Goal: Task Accomplishment & Management: Complete application form

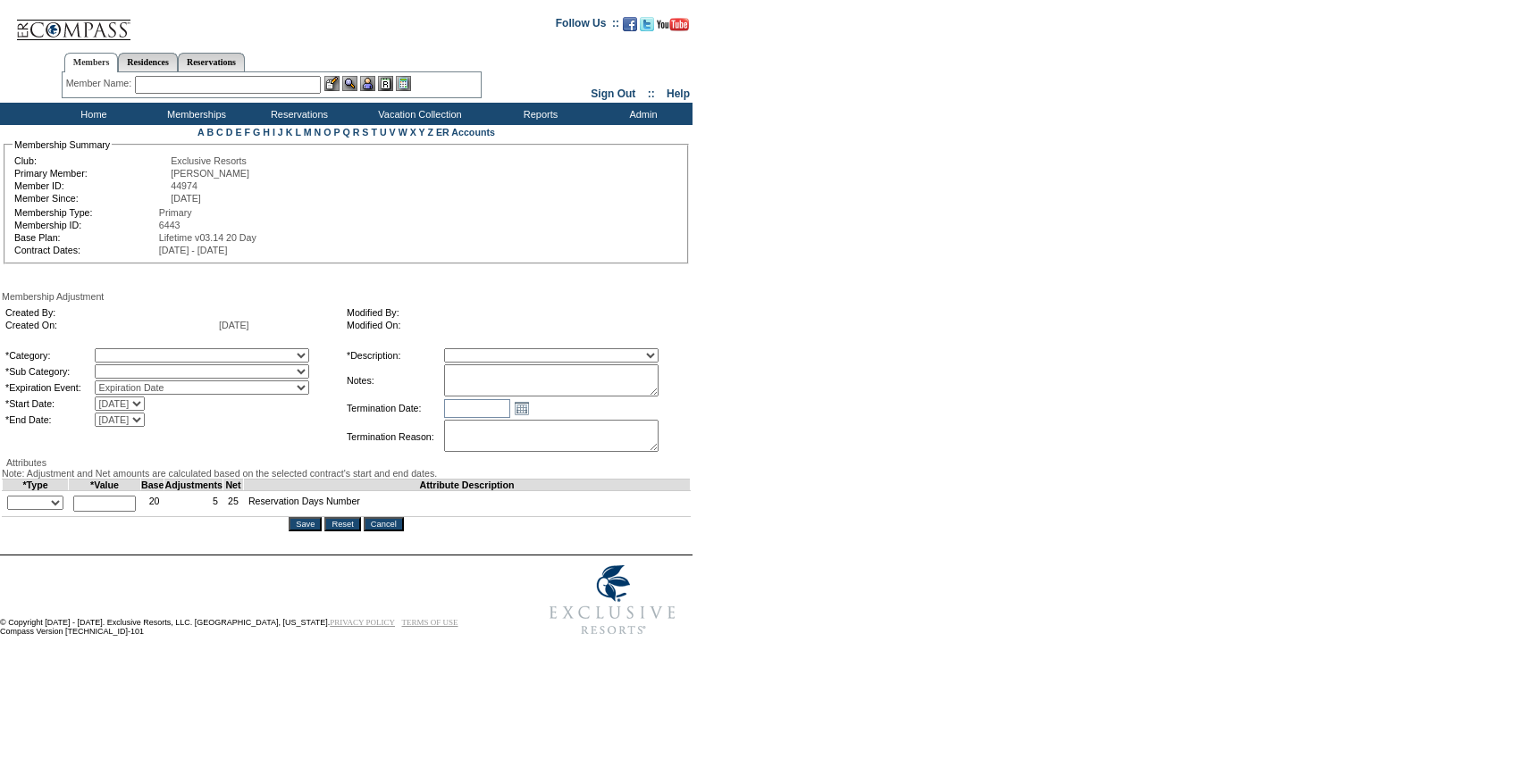
click at [262, 350] on table "*Category: A La Carte Days Contract Election Days Converted Days Coronavirus Ot…" at bounding box center [173, 387] width 339 height 82
click at [248, 354] on select "A La Carte Days Contract Election Days Converted Days Coronavirus Other Referra…" at bounding box center [202, 355] width 215 height 14
select select "781"
click at [131, 351] on select "A La Carte Days Contract Election Days Converted Days Coronavirus Other Referra…" at bounding box center [202, 355] width 215 height 14
select select "782"
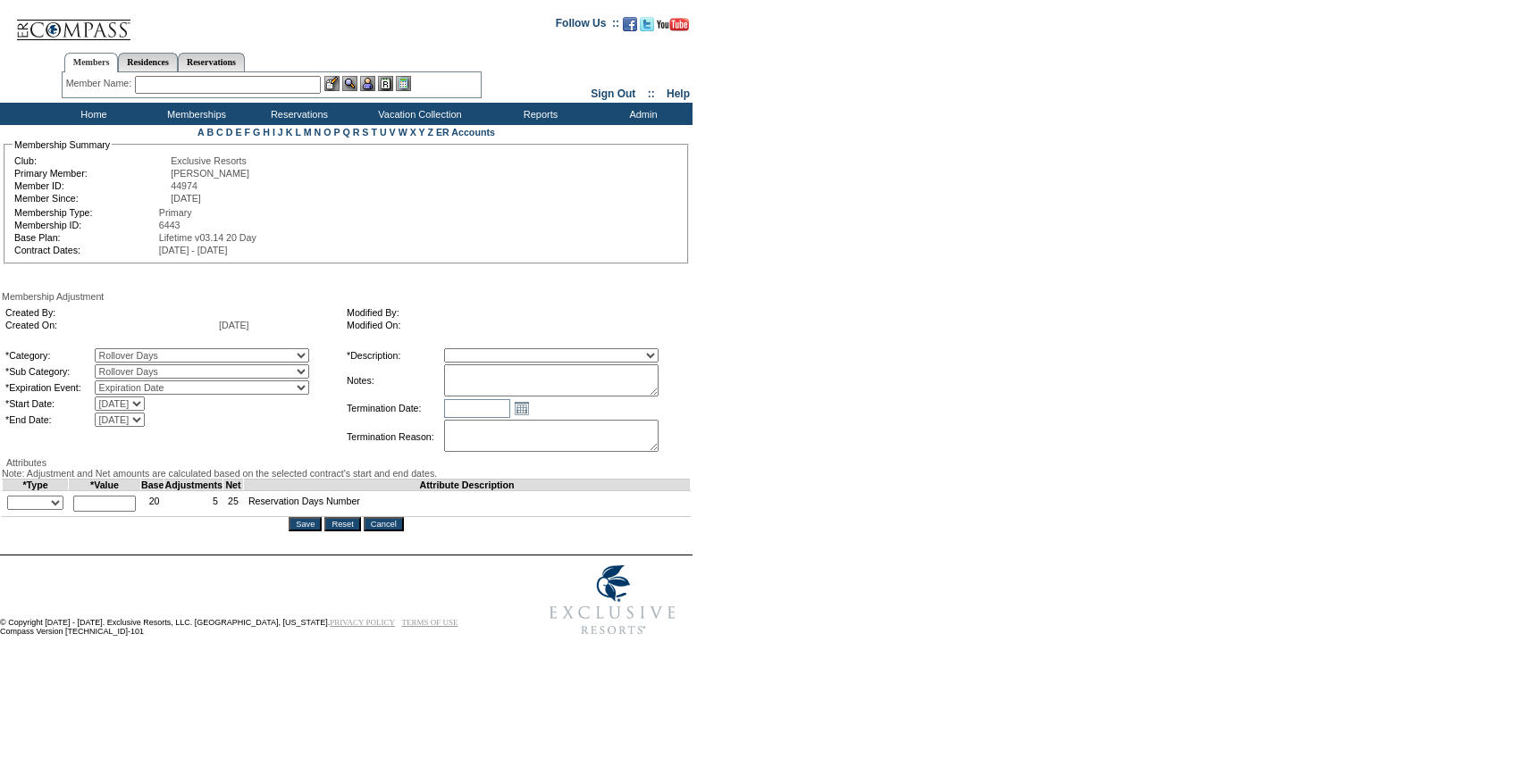
click at [131, 368] on select "Rollover Days" at bounding box center [202, 371] width 215 height 14
click at [518, 360] on select "Membership/Transfer Fee Adjustment Membership Fee Adjustment Add-On Fee Adjustm…" at bounding box center [551, 355] width 215 height 14
select select "275"
click at [477, 351] on select "Membership/Transfer Fee Adjustment Membership Fee Adjustment Add-On Fee Adjustm…" at bounding box center [551, 355] width 215 height 14
click at [511, 385] on textarea at bounding box center [551, 380] width 215 height 32
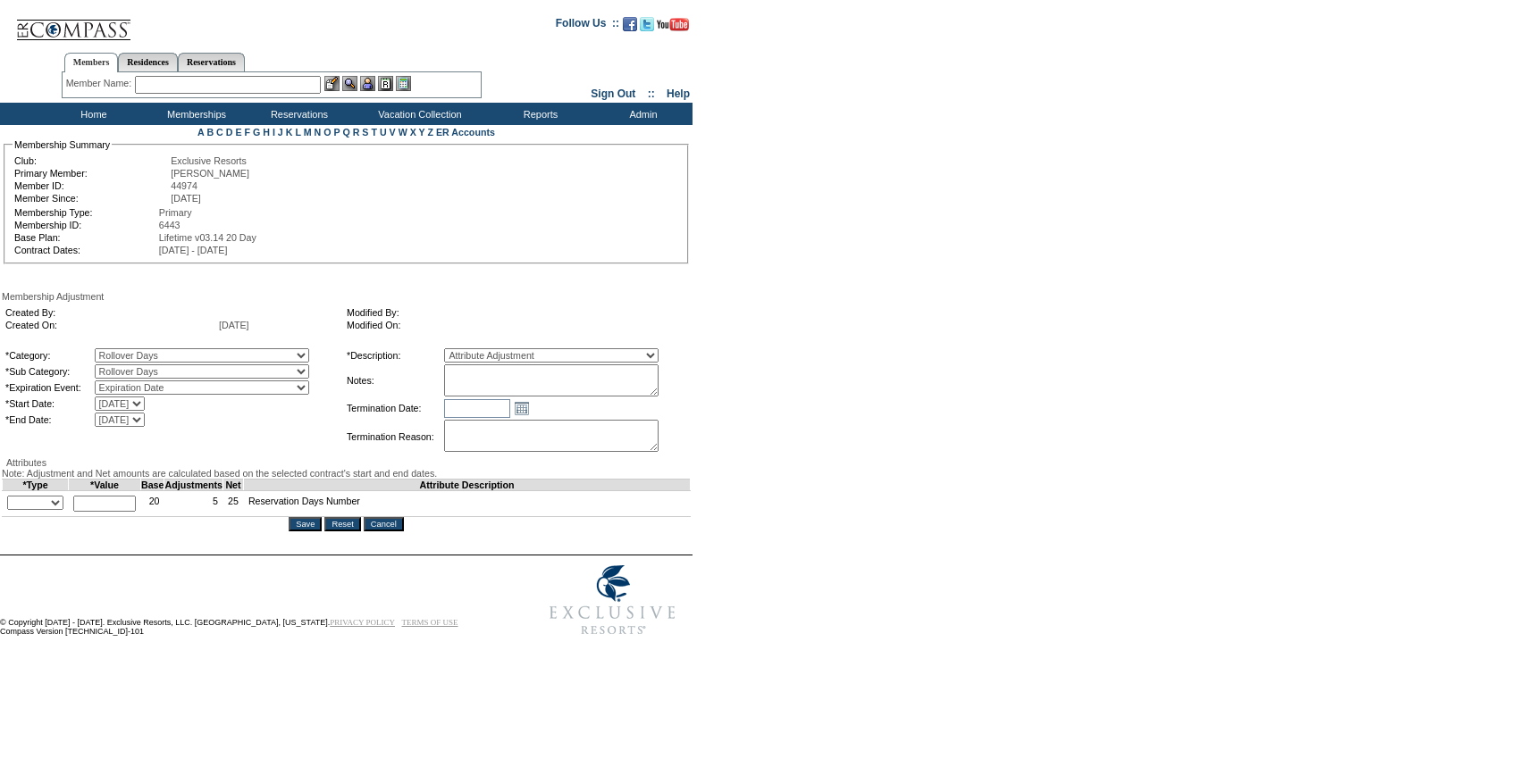
paste textarea "Per Troy Vigil's case 9/2/25 and Pete and Natalie's approval, rolling 5 days fr…"
type textarea "Per Troy Vigil's case 9/2/25 and Pete and Natalie's approval, rolling 5 days fr…"
click at [43, 510] on select "+ - Override" at bounding box center [35, 502] width 56 height 14
click at [12, 510] on select "+ - Override" at bounding box center [35, 502] width 56 height 14
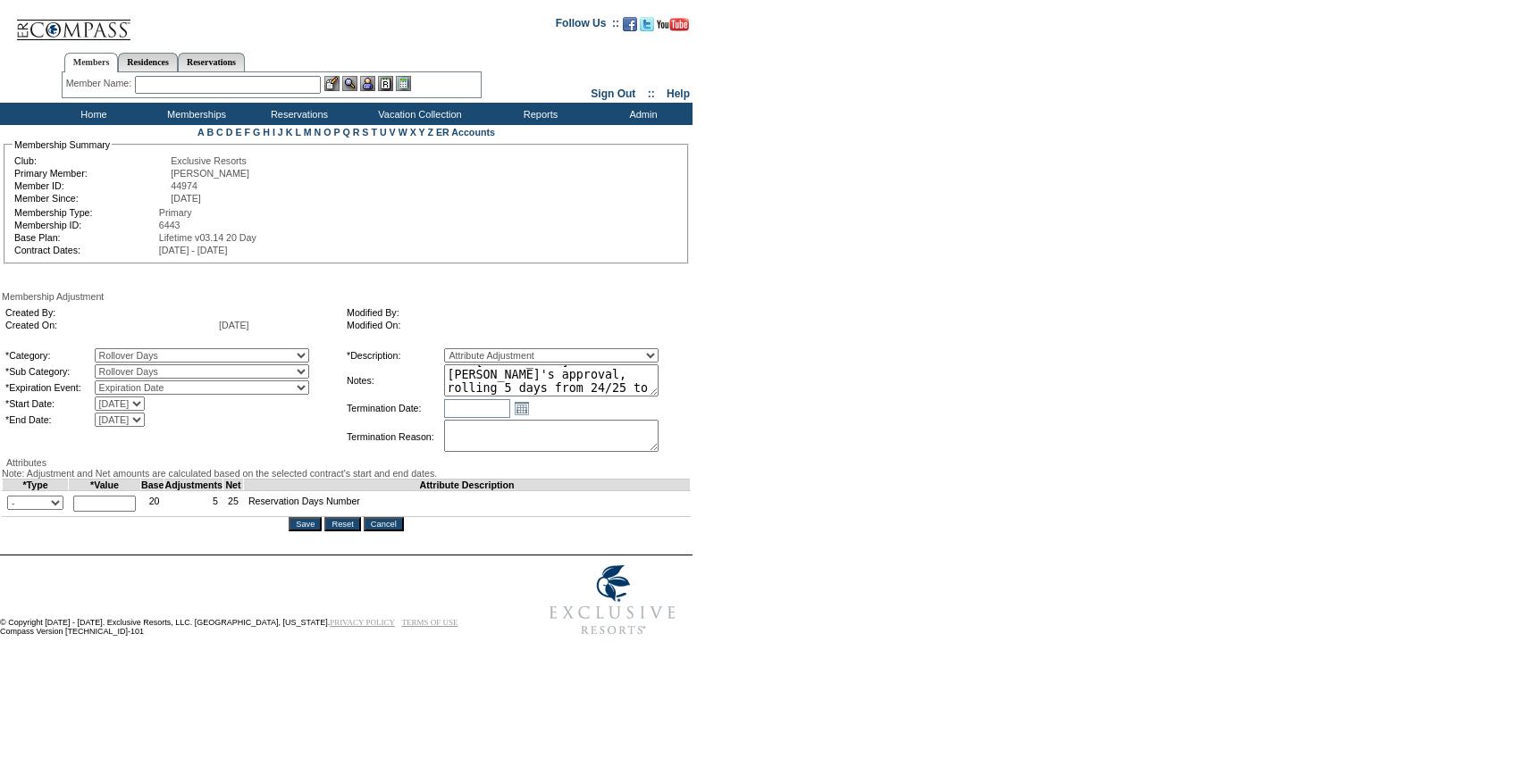
click at [60, 510] on select "+ - Override" at bounding box center [35, 502] width 56 height 14
select select "1"
click at [12, 510] on select "+ - Override" at bounding box center [35, 502] width 56 height 14
click at [111, 512] on input "text" at bounding box center [105, 503] width 63 height 16
type input "5"
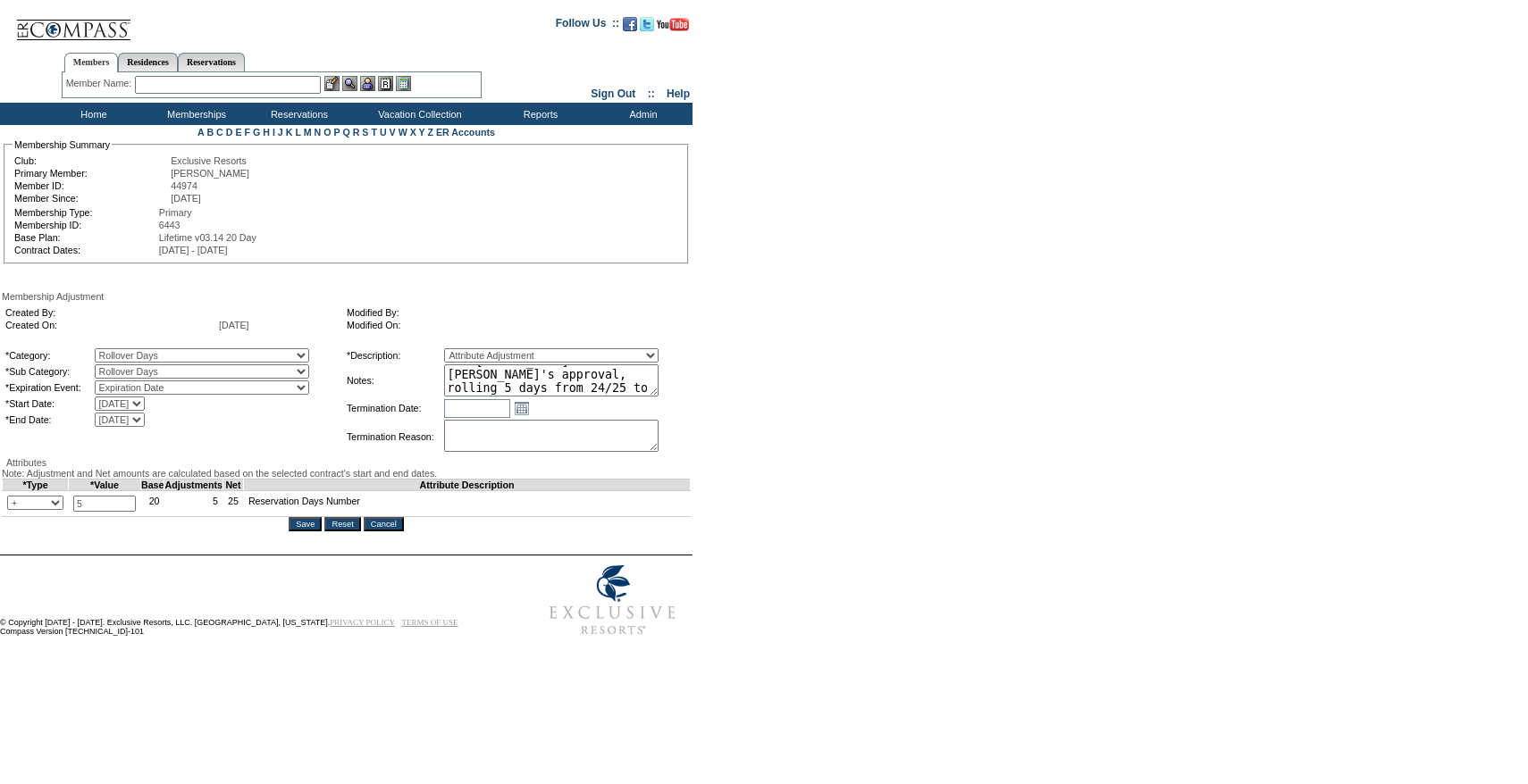
click at [308, 532] on input "Save" at bounding box center [305, 524] width 33 height 14
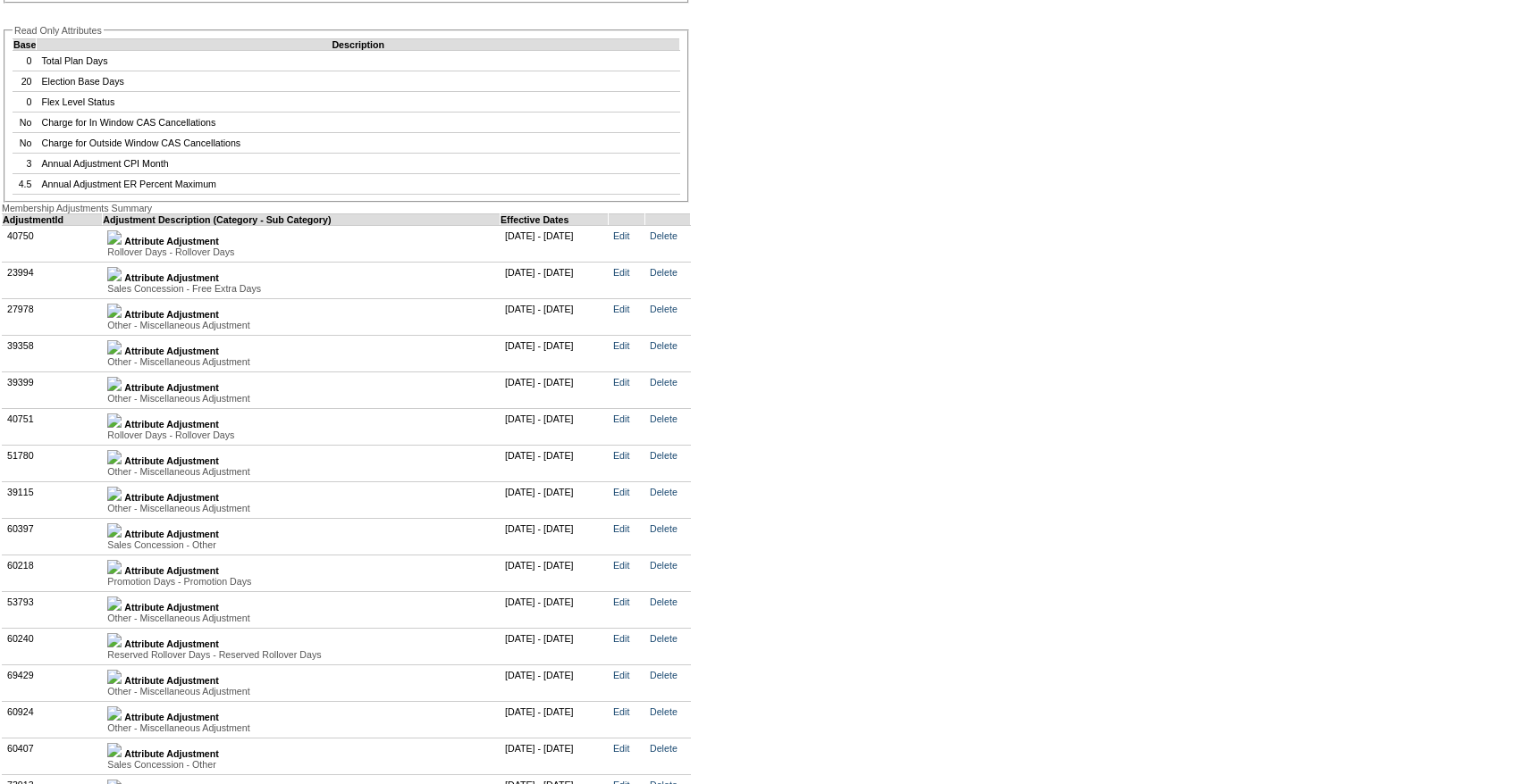
scroll to position [4998, 0]
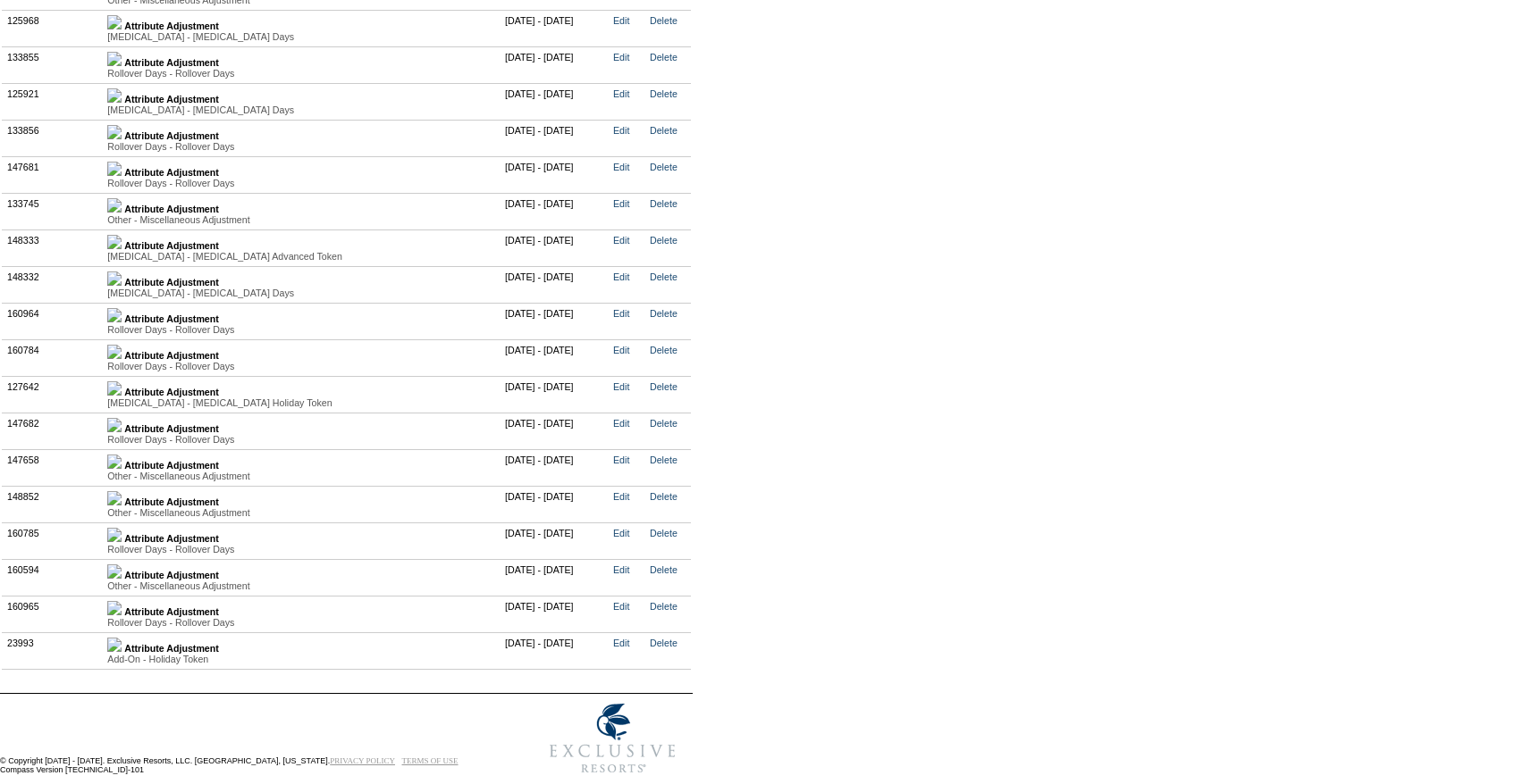
click at [121, 601] on img at bounding box center [114, 607] width 14 height 14
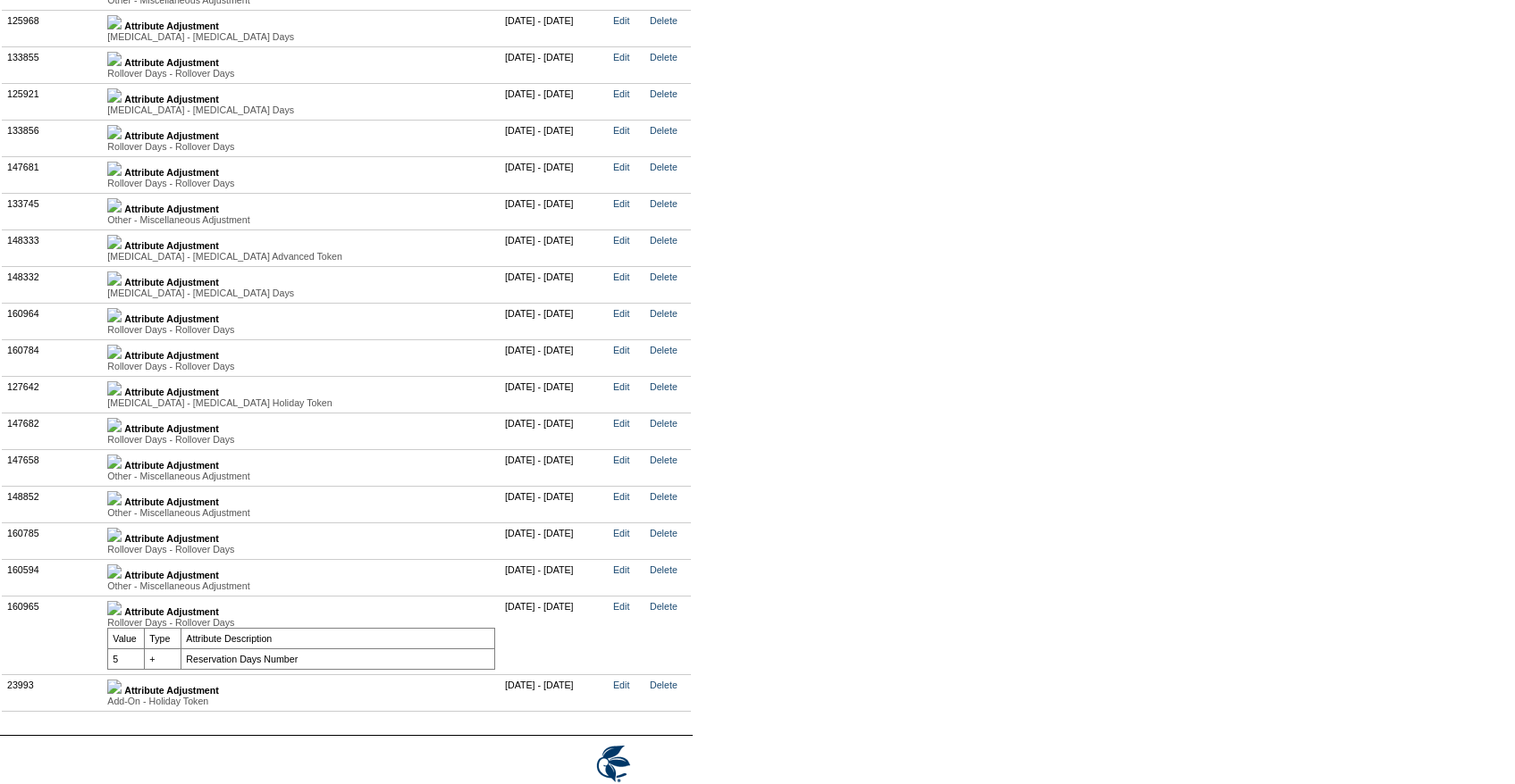
click at [121, 533] on link at bounding box center [114, 539] width 14 height 11
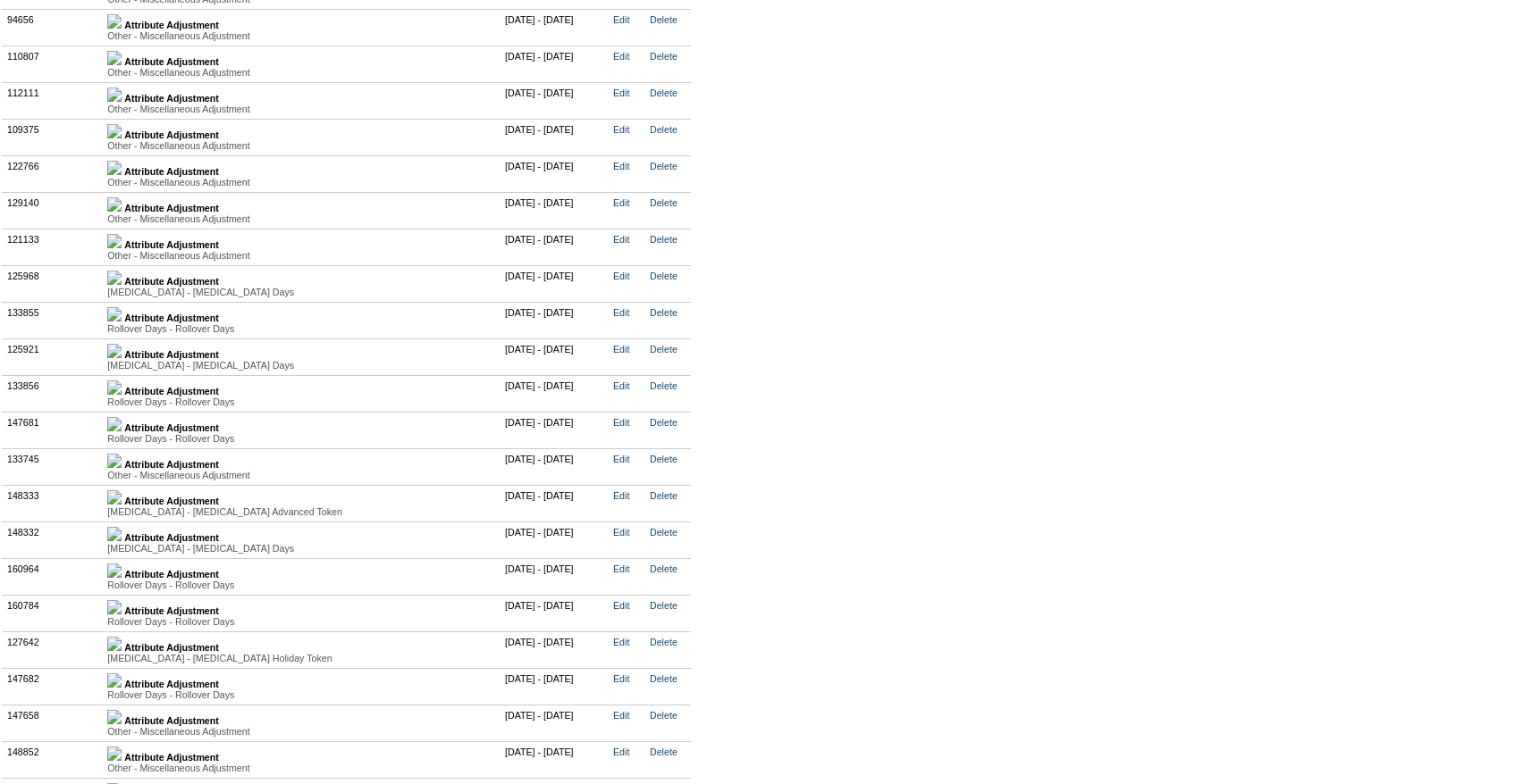
scroll to position [5119, 0]
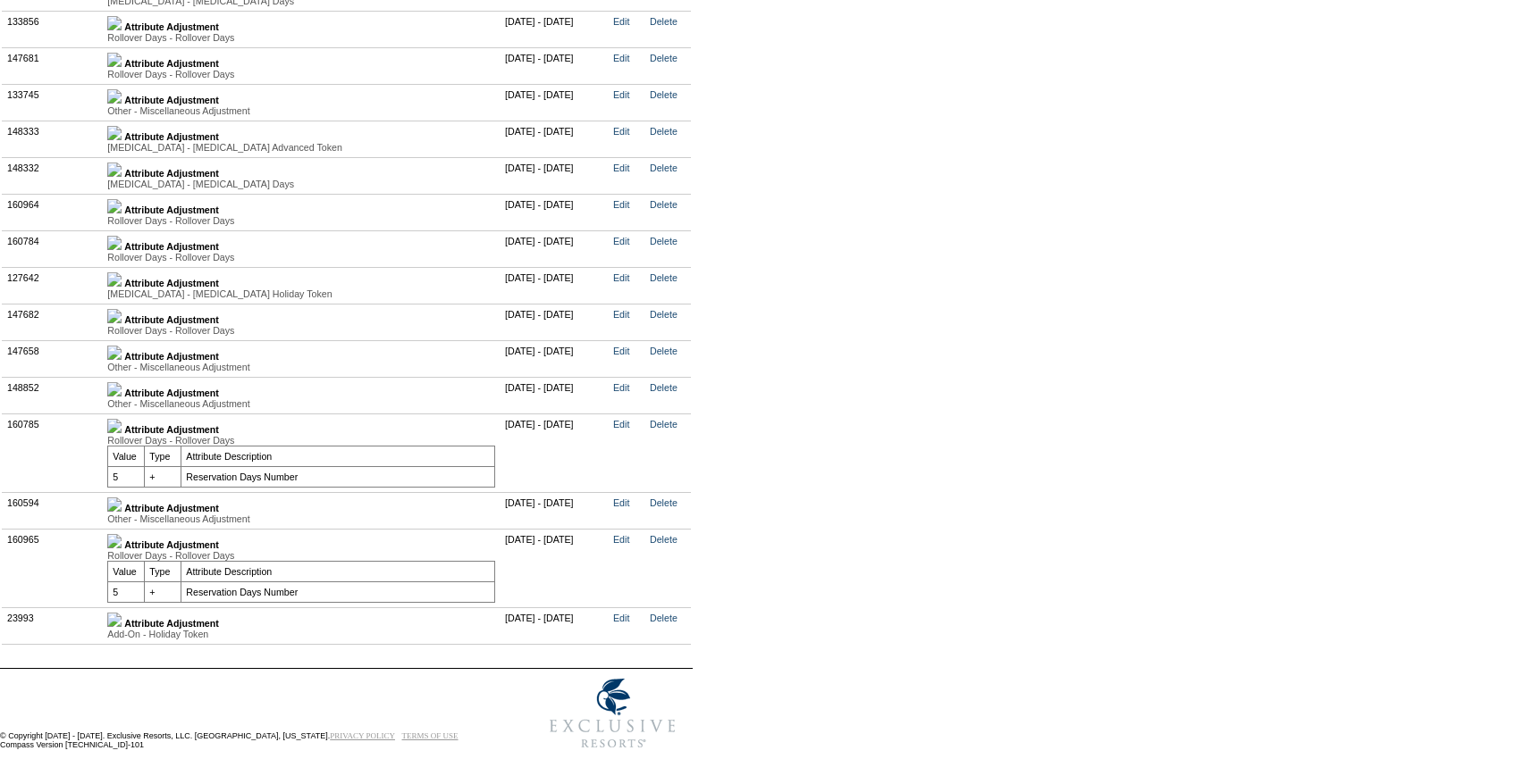
click at [121, 309] on img at bounding box center [114, 315] width 14 height 14
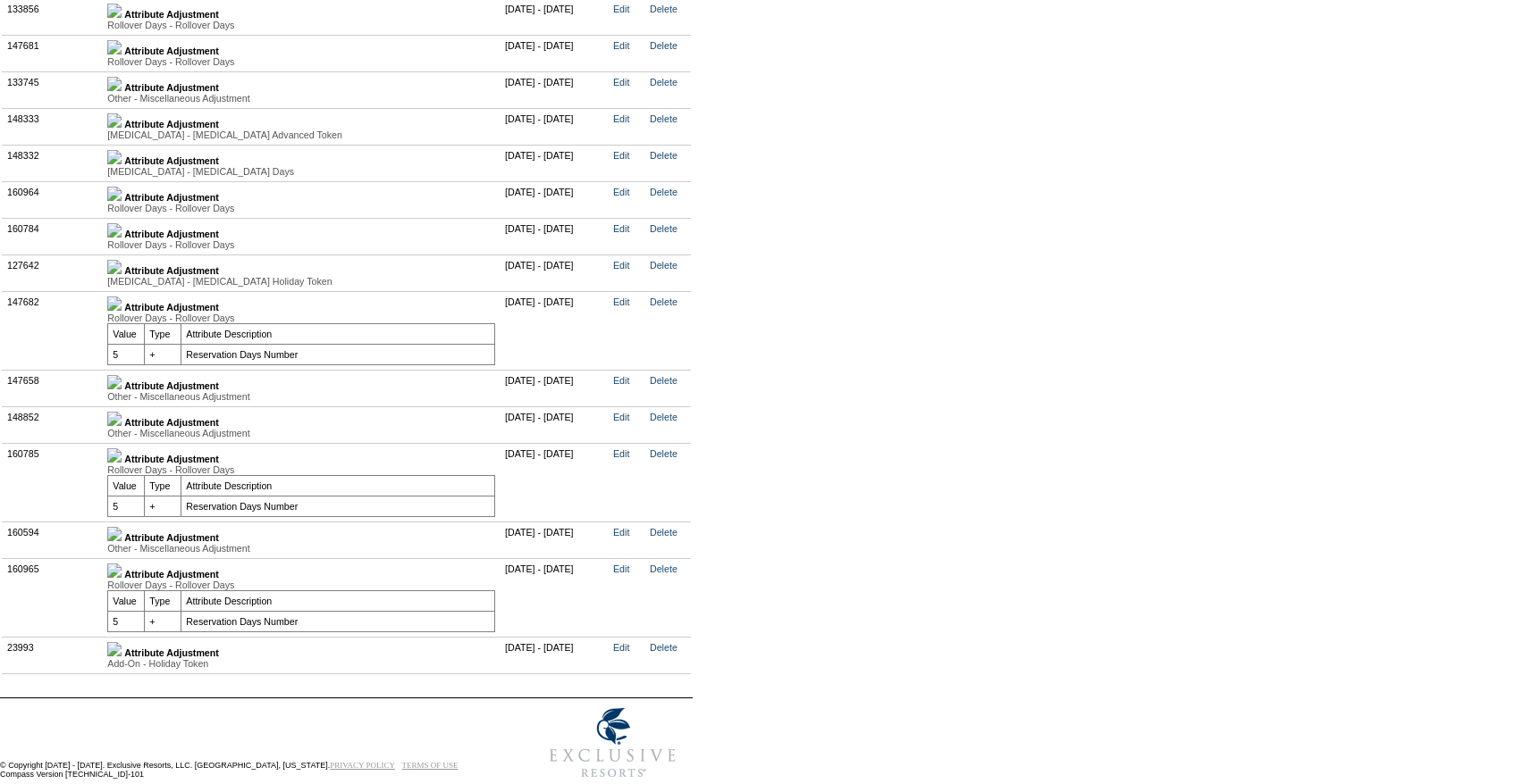
click at [121, 297] on img at bounding box center [114, 303] width 14 height 14
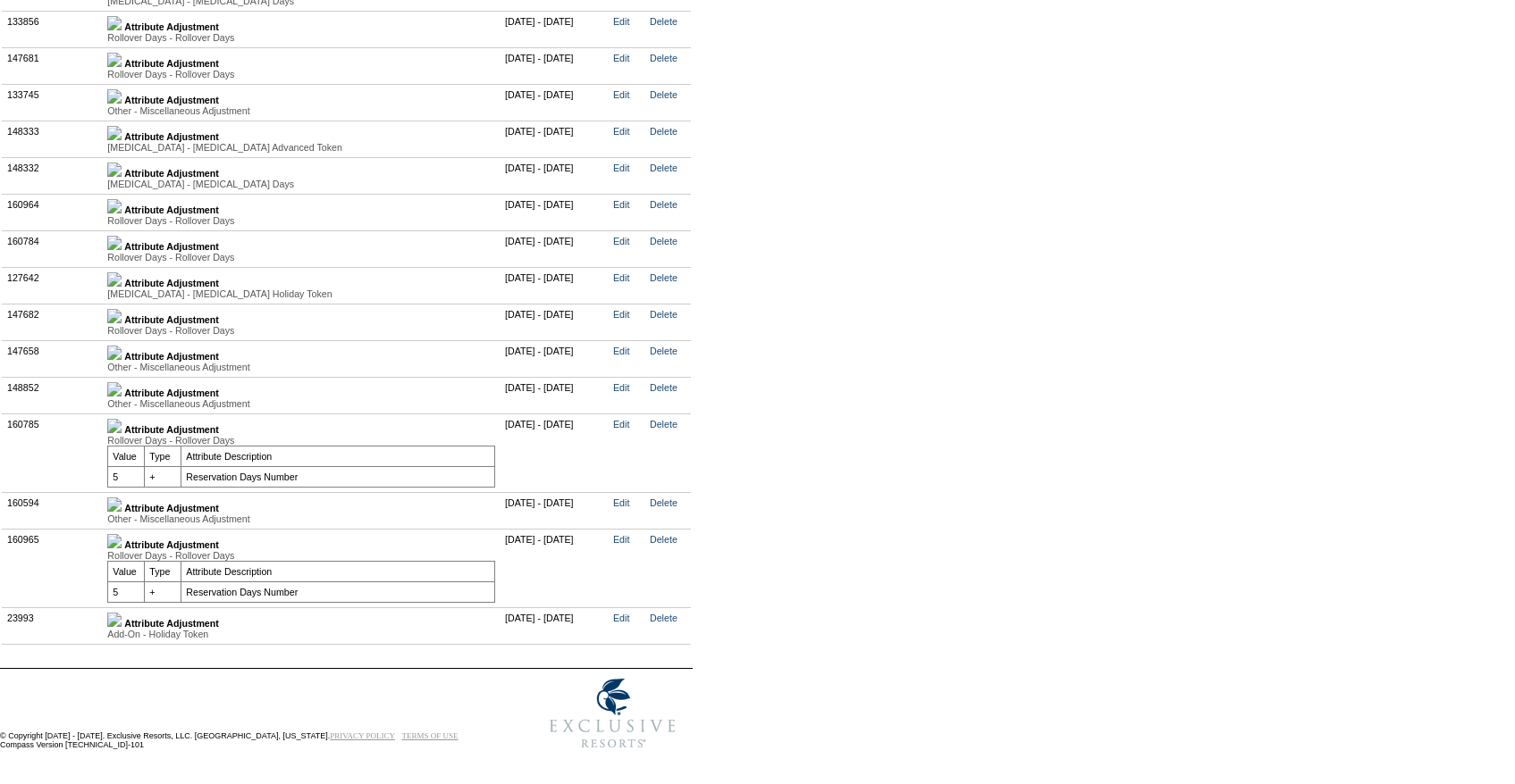
click at [133, 377] on td "Attribute Adjustment Other - Miscellaneous Adjustment Value Type Attribute Desc…" at bounding box center [302, 396] width 398 height 37
click at [133, 361] on div "Other - Miscellaneous Adjustment" at bounding box center [301, 367] width 388 height 11
click at [131, 361] on div "Other - Miscellaneous Adjustment" at bounding box center [301, 367] width 388 height 11
click at [121, 346] on img at bounding box center [114, 352] width 14 height 14
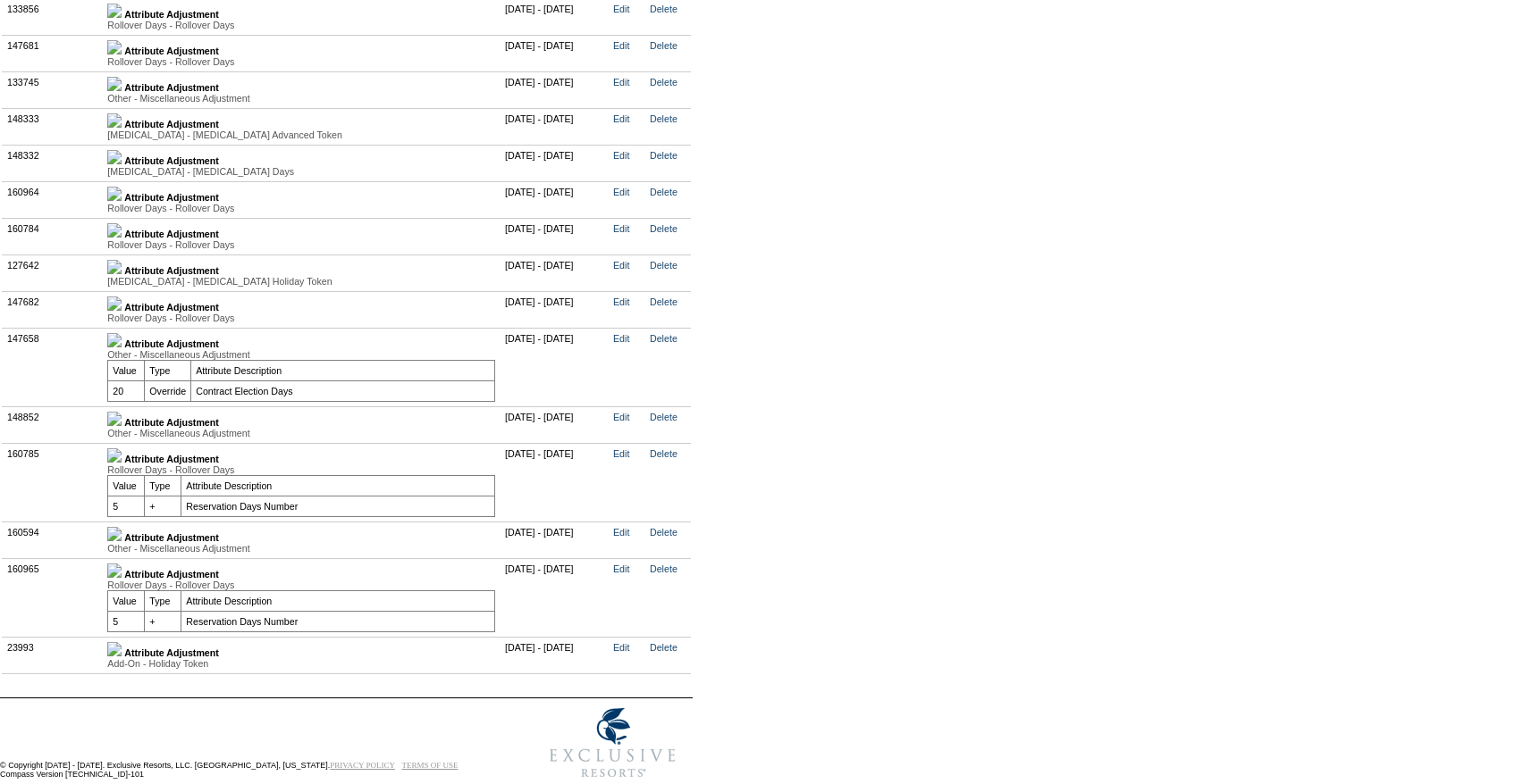
click at [121, 419] on img at bounding box center [114, 418] width 14 height 14
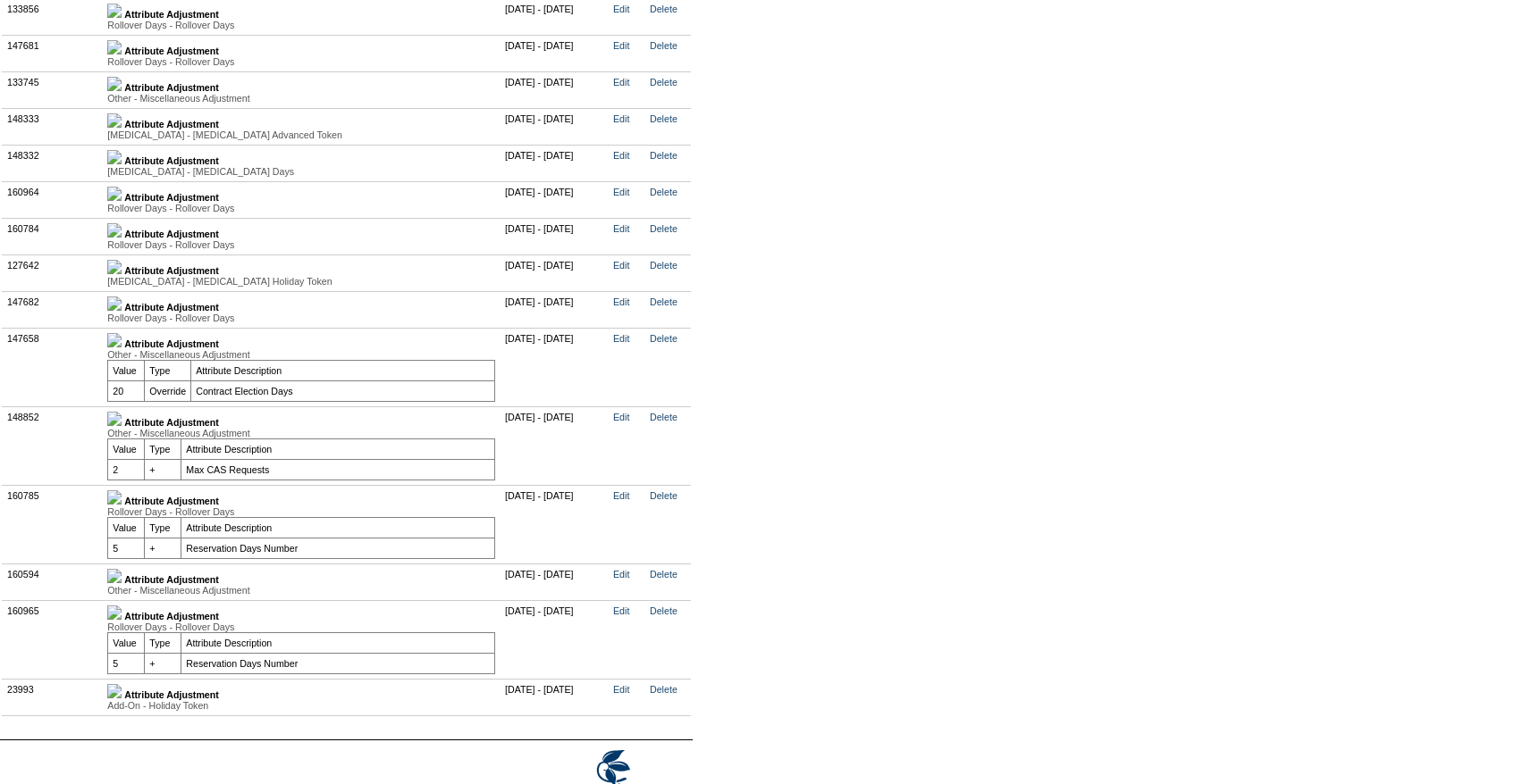
click at [134, 199] on td "Attribute Adjustment Rollover Days - Rollover Days Value Type Attribute Descrip…" at bounding box center [302, 200] width 398 height 37
click at [134, 192] on td "Attribute Adjustment Rollover Days - Rollover Days Value Type Attribute Descrip…" at bounding box center [302, 200] width 398 height 37
click at [127, 239] on div "Rollover Days - Rollover Days" at bounding box center [301, 245] width 388 height 11
click at [121, 196] on img at bounding box center [114, 193] width 14 height 14
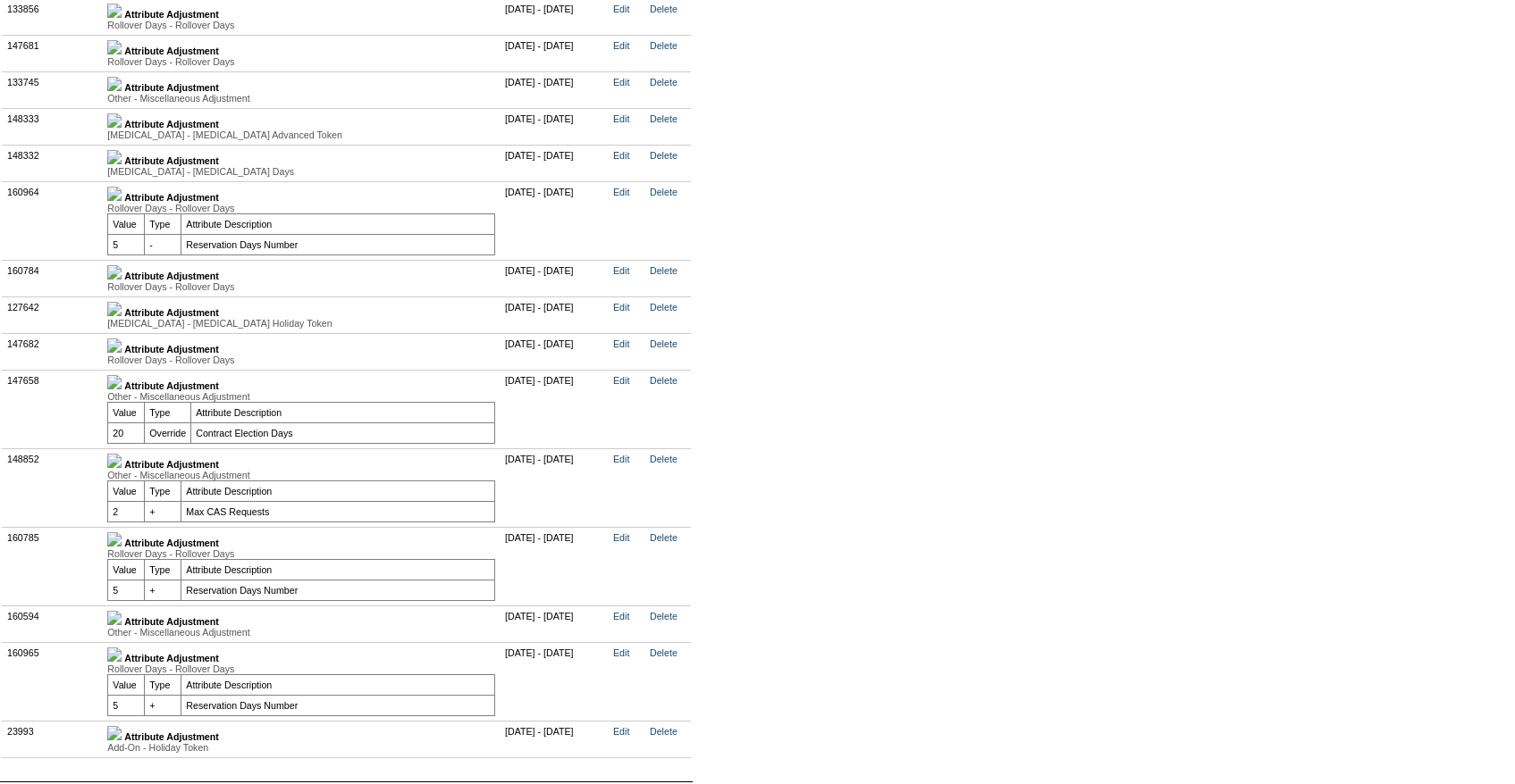
click at [121, 281] on link at bounding box center [114, 276] width 14 height 11
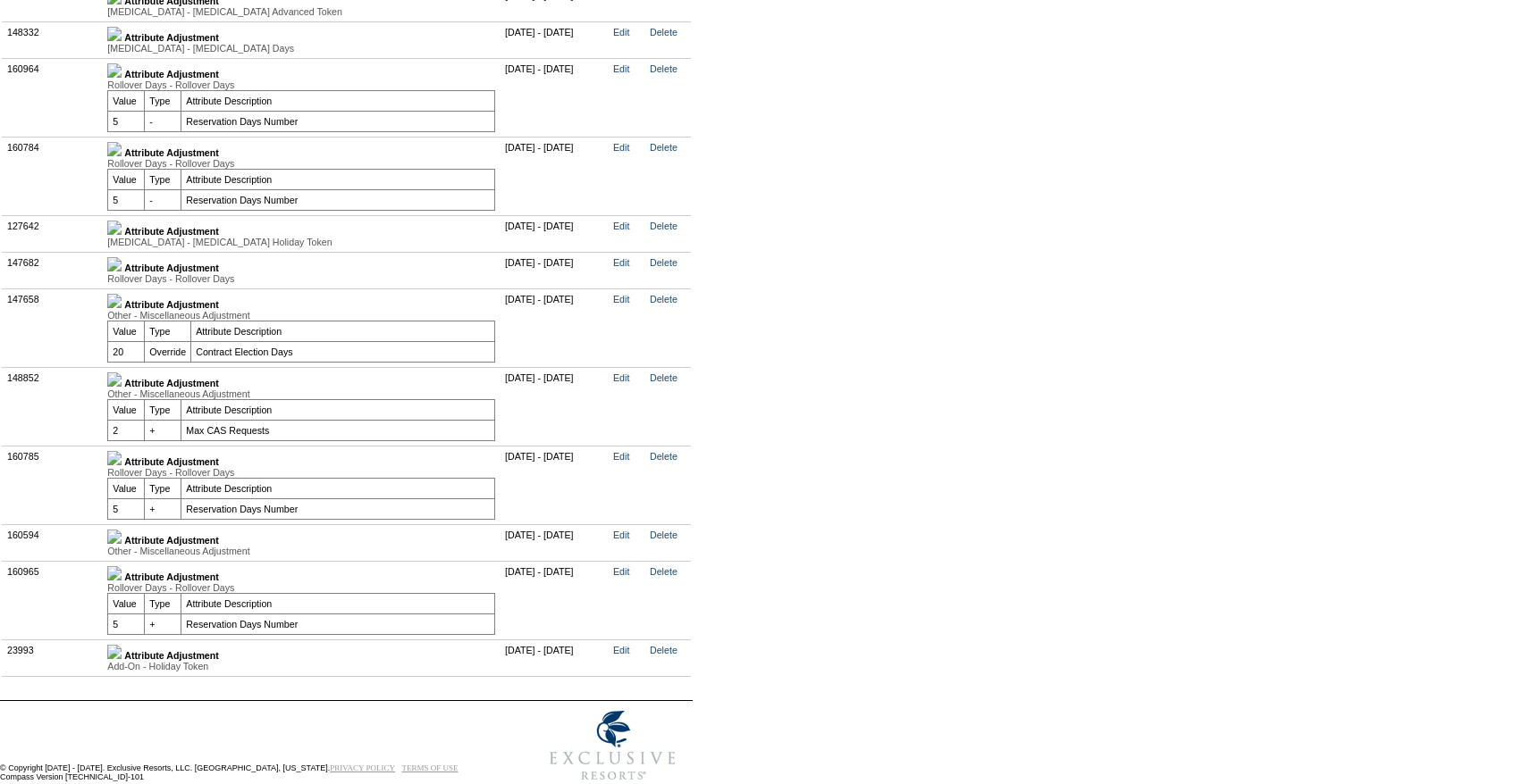
scroll to position [5255, 0]
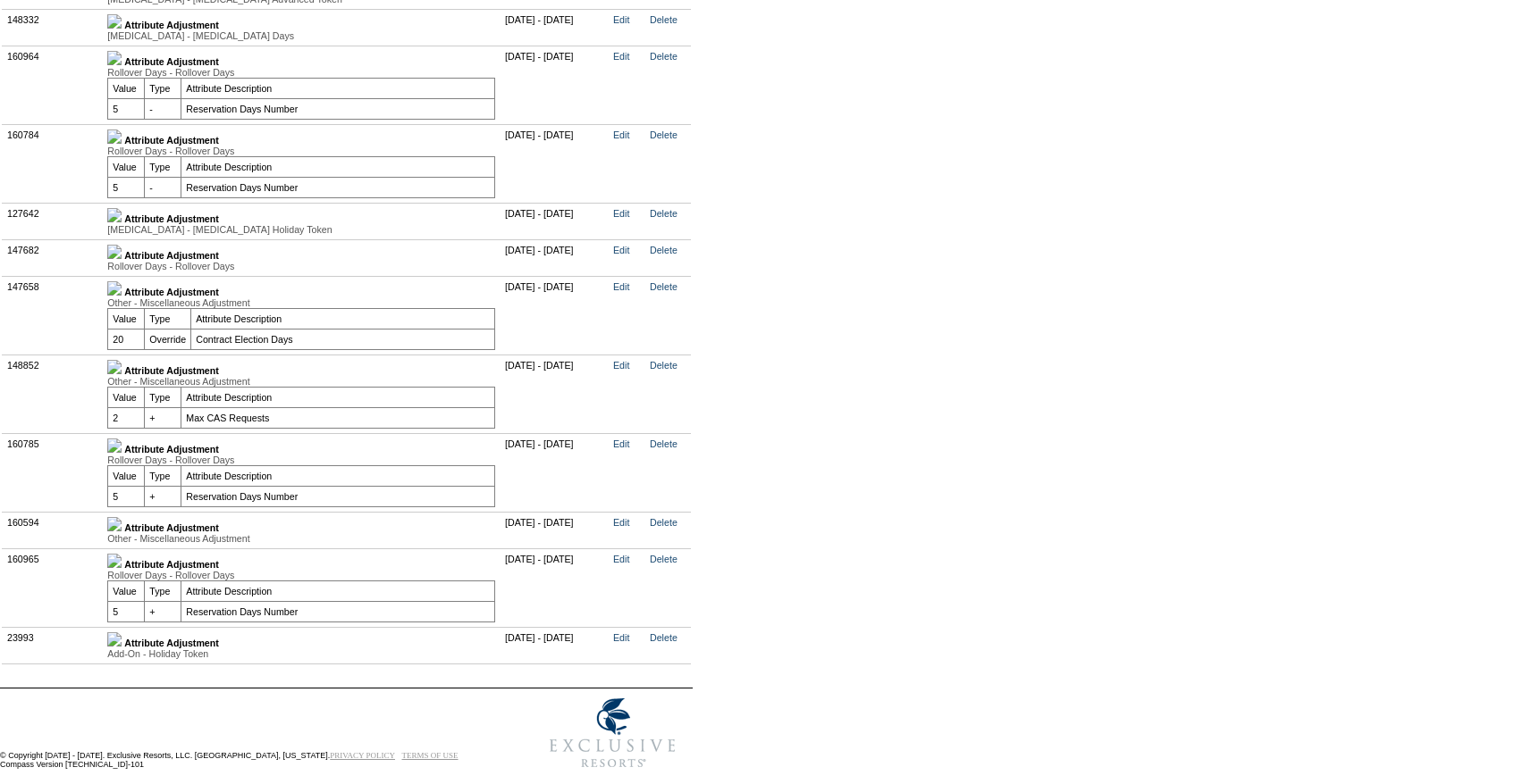
click at [134, 312] on td "Attribute Adjustment Other - Miscellaneous Adjustment Value Type Attribute Desc…" at bounding box center [302, 315] width 398 height 79
click at [121, 296] on img at bounding box center [114, 288] width 14 height 14
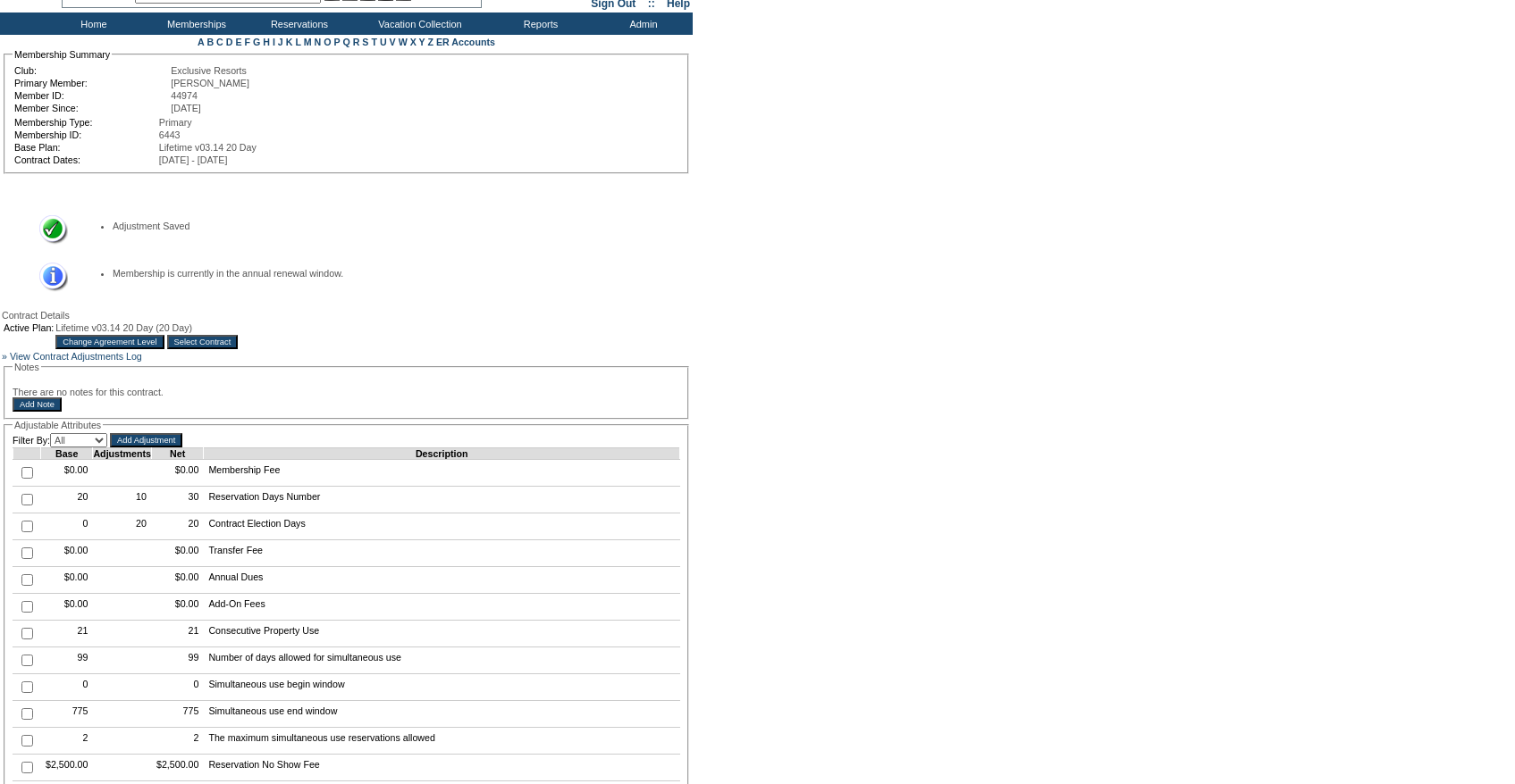
scroll to position [0, 0]
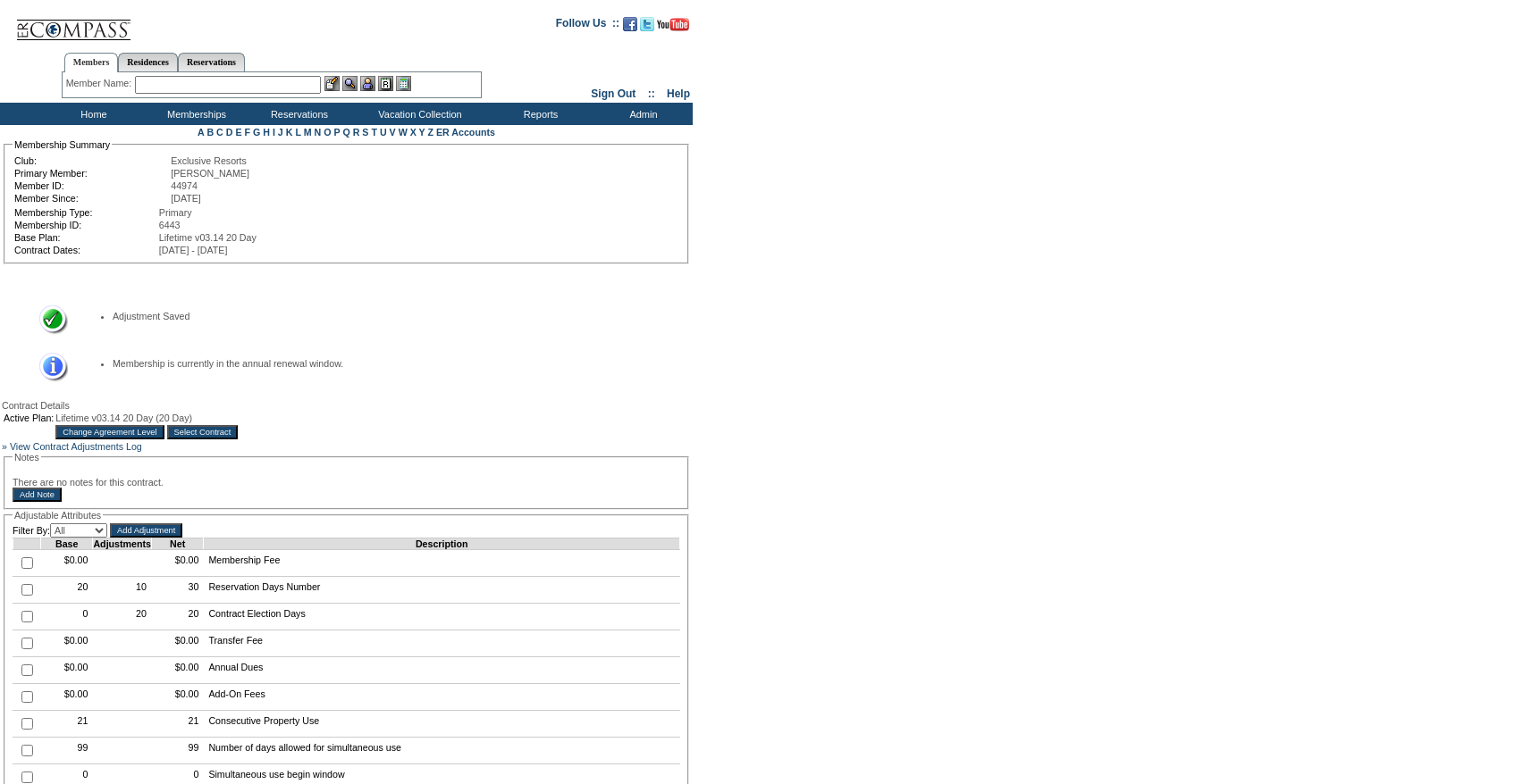
click at [243, 93] on input "text" at bounding box center [228, 84] width 186 height 18
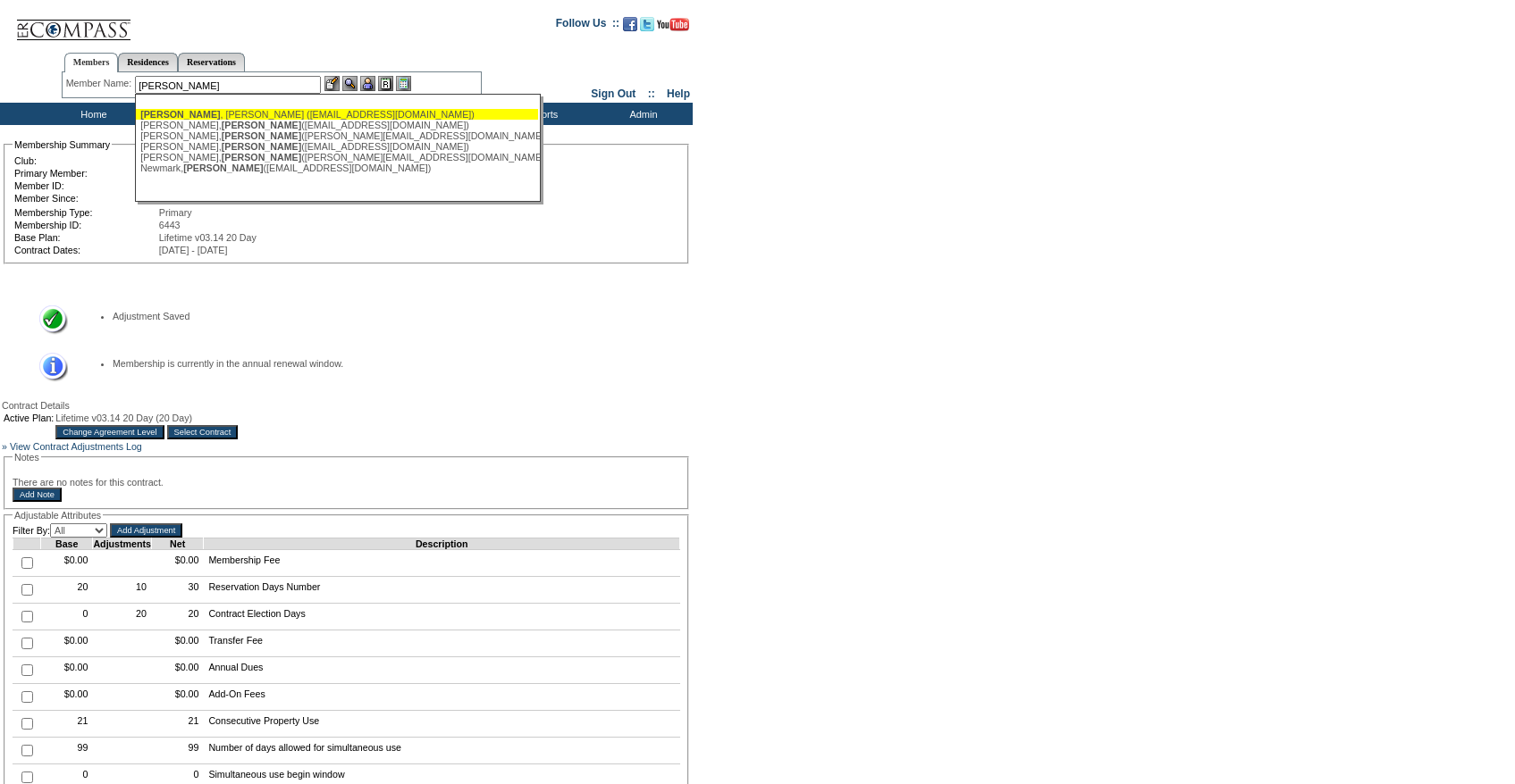
click at [205, 115] on div "Gregg , Mary (greggmgg@hotmail.com)" at bounding box center [337, 115] width 393 height 11
type input "Gregg, Mary (greggmgg@hotmail.com)"
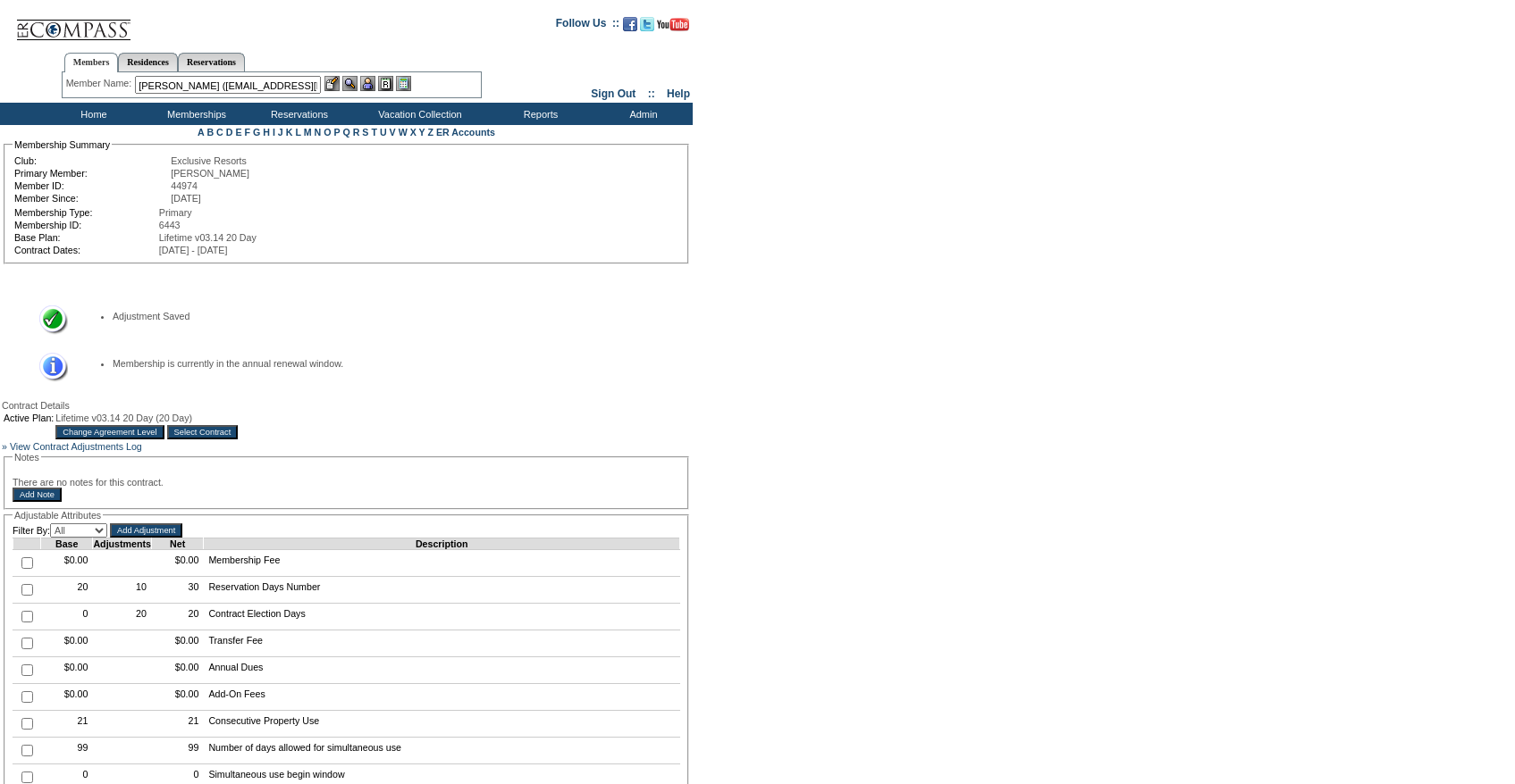
click at [373, 88] on img at bounding box center [367, 83] width 15 height 15
click at [336, 88] on img at bounding box center [332, 83] width 15 height 15
